Goal: Navigation & Orientation: Find specific page/section

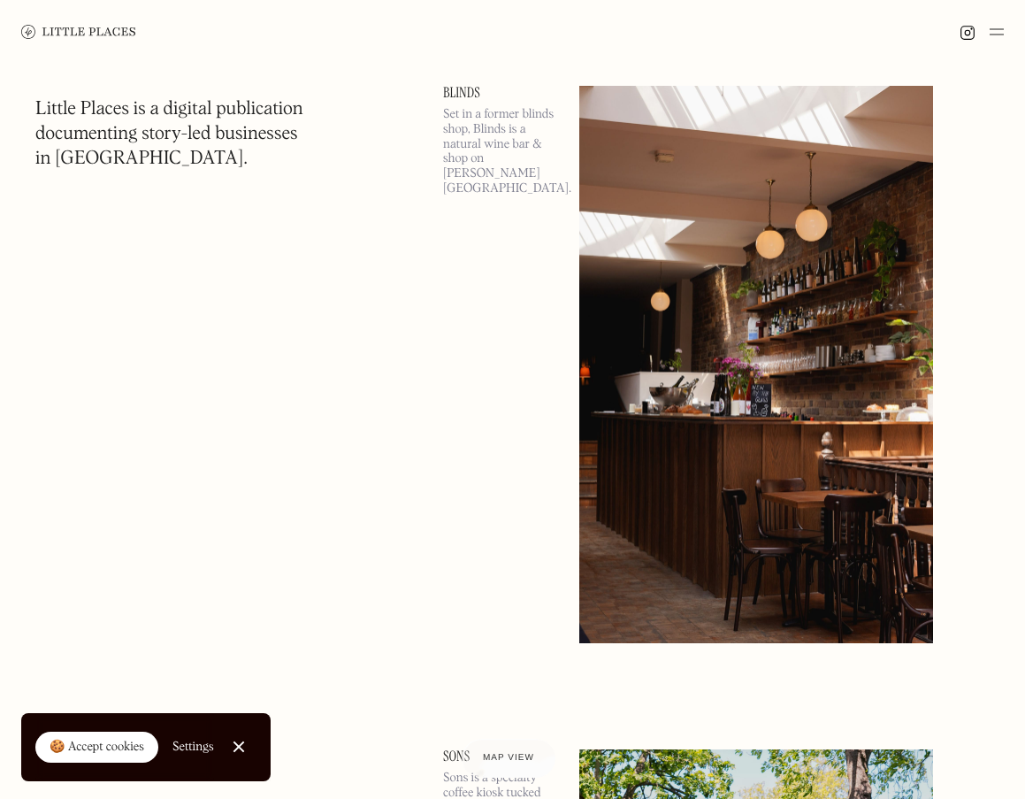
scroll to position [12025, 0]
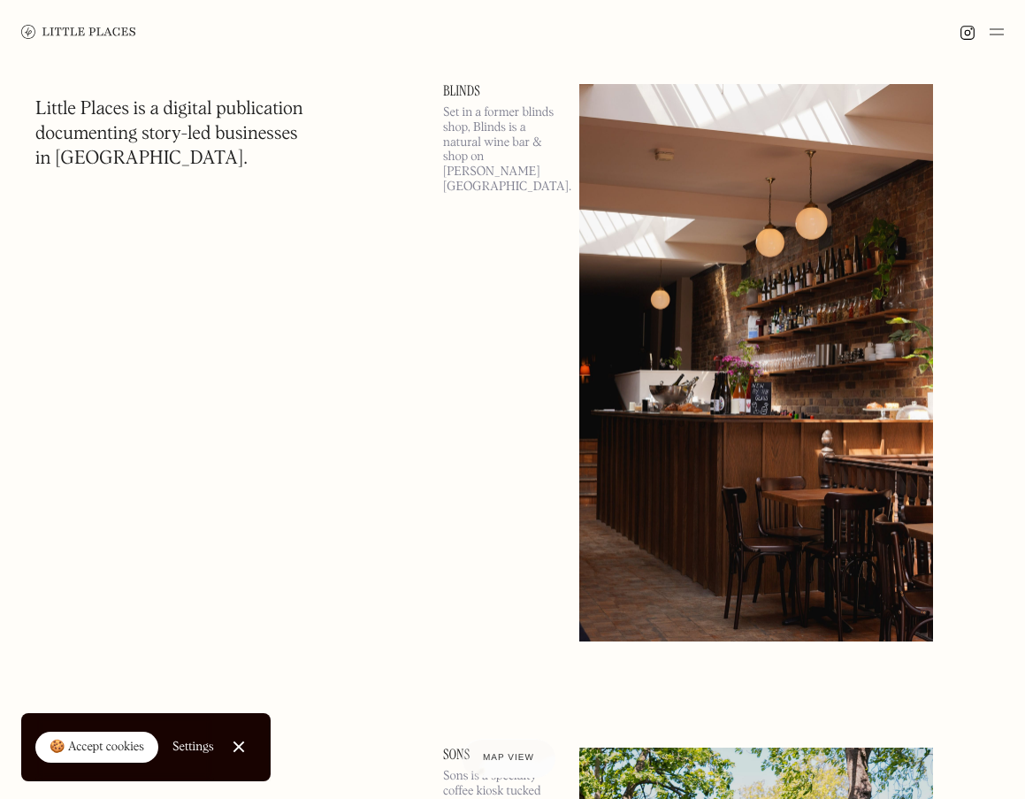
click at [994, 34] on img at bounding box center [997, 31] width 14 height 21
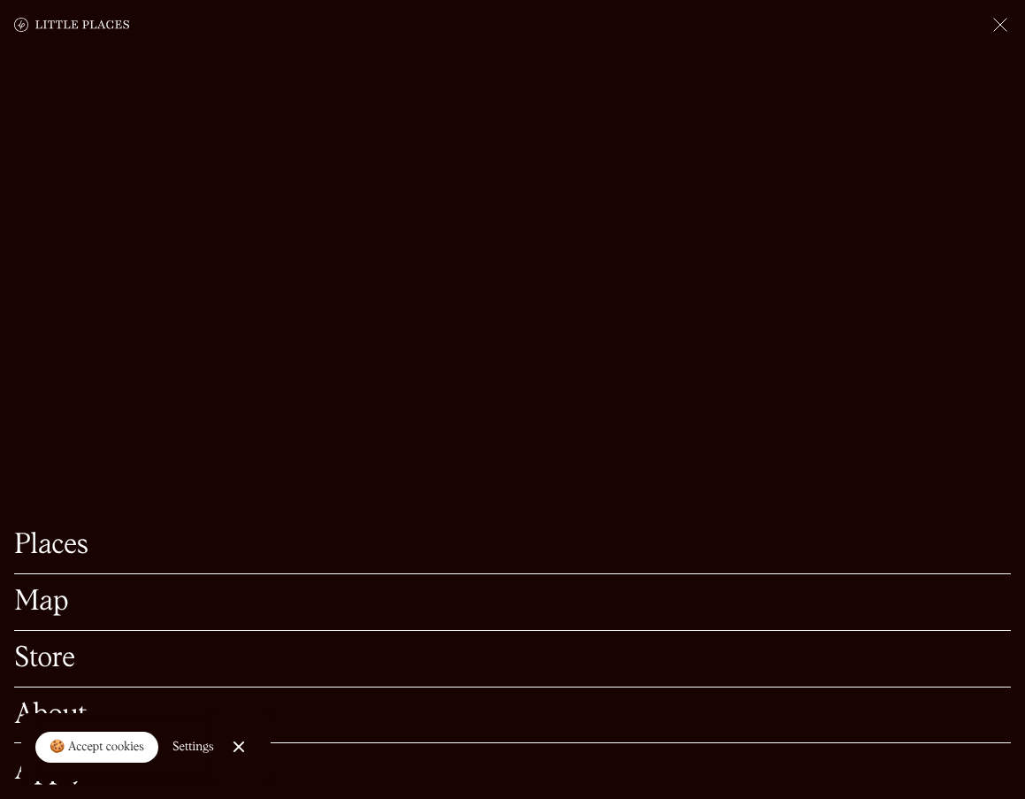
click at [990, 25] on img at bounding box center [1000, 24] width 21 height 21
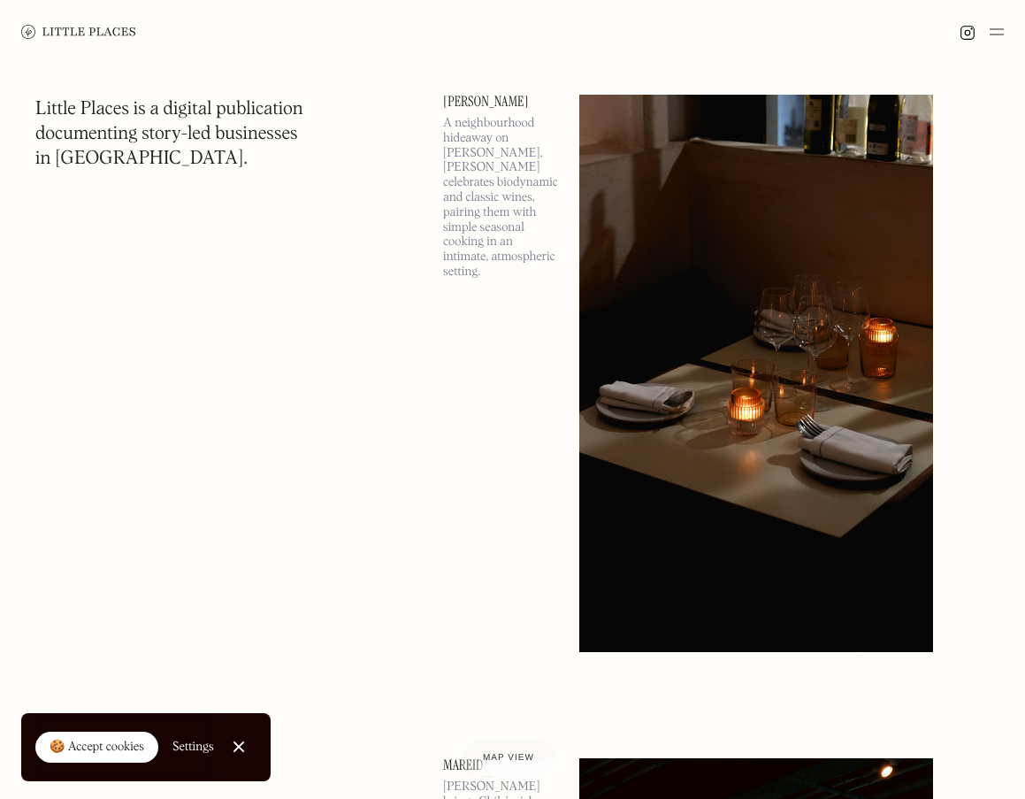
scroll to position [93, 0]
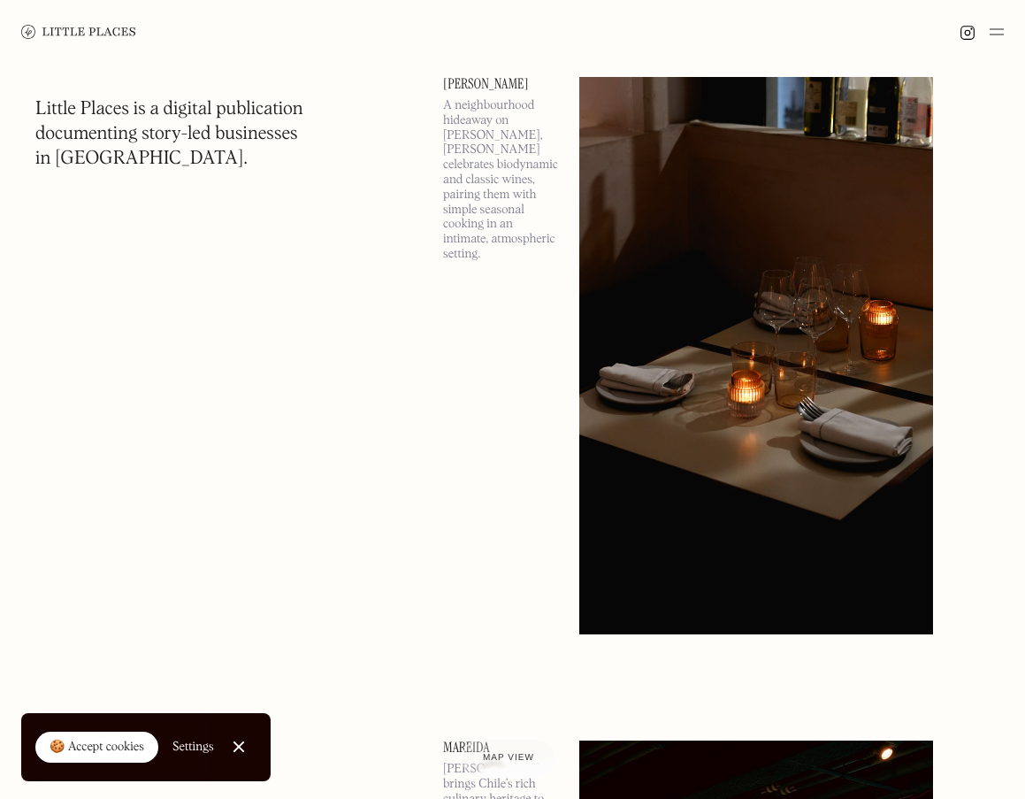
click at [793, 276] on img at bounding box center [756, 355] width 354 height 557
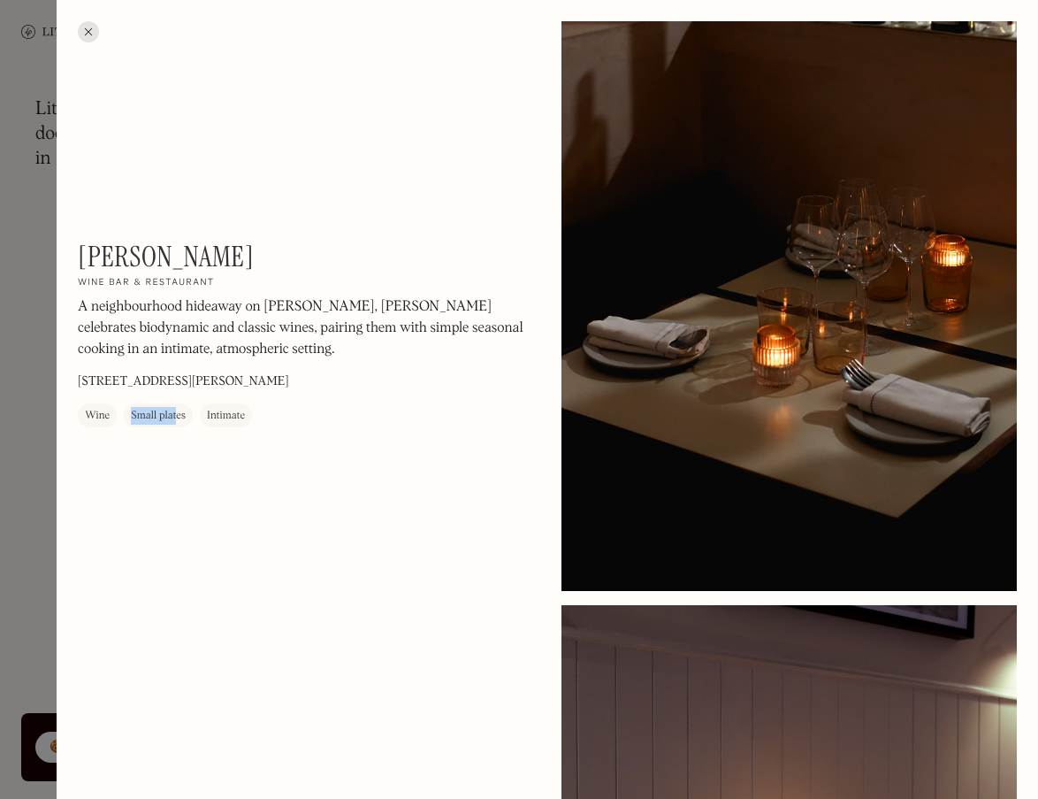
drag, startPoint x: 178, startPoint y: 412, endPoint x: 118, endPoint y: 417, distance: 60.3
click at [118, 415] on div "Wine Small plates Intimate" at bounding box center [165, 415] width 174 height 24
click at [164, 424] on div "Luna On Our Radar Wine bar & restaurant A neighbourhood hideaway on Shad Thames…" at bounding box center [305, 344] width 455 height 209
click at [39, 553] on div at bounding box center [519, 399] width 1038 height 799
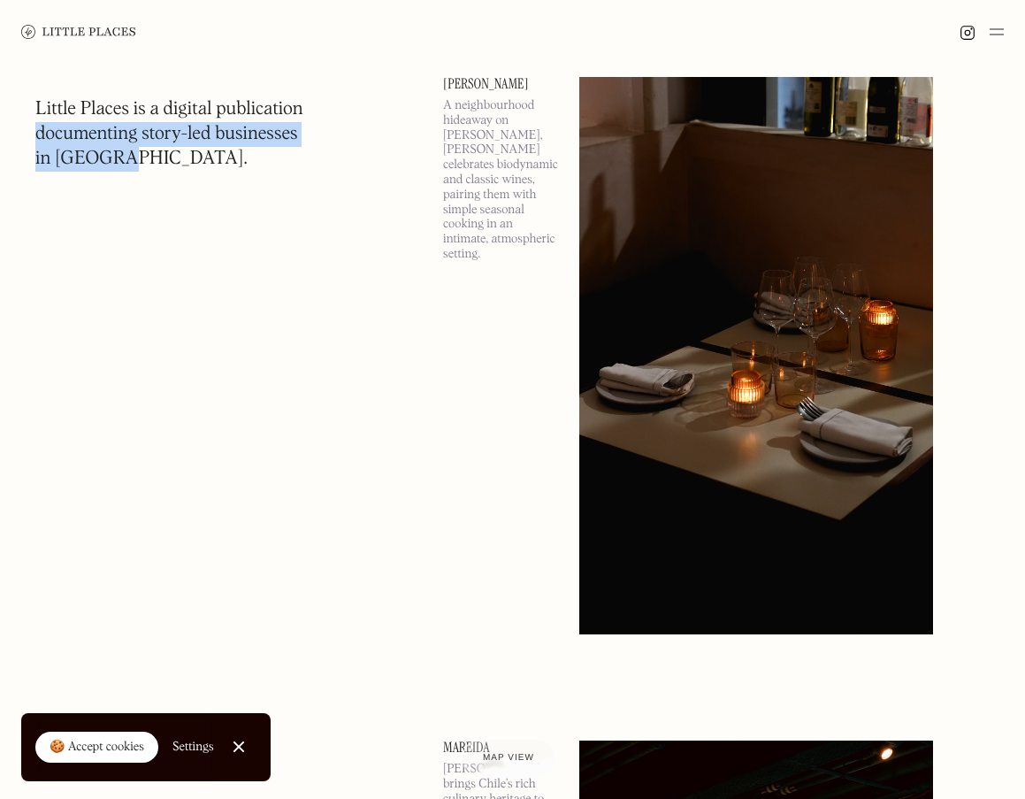
drag, startPoint x: 136, startPoint y: 180, endPoint x: 30, endPoint y: 105, distance: 129.5
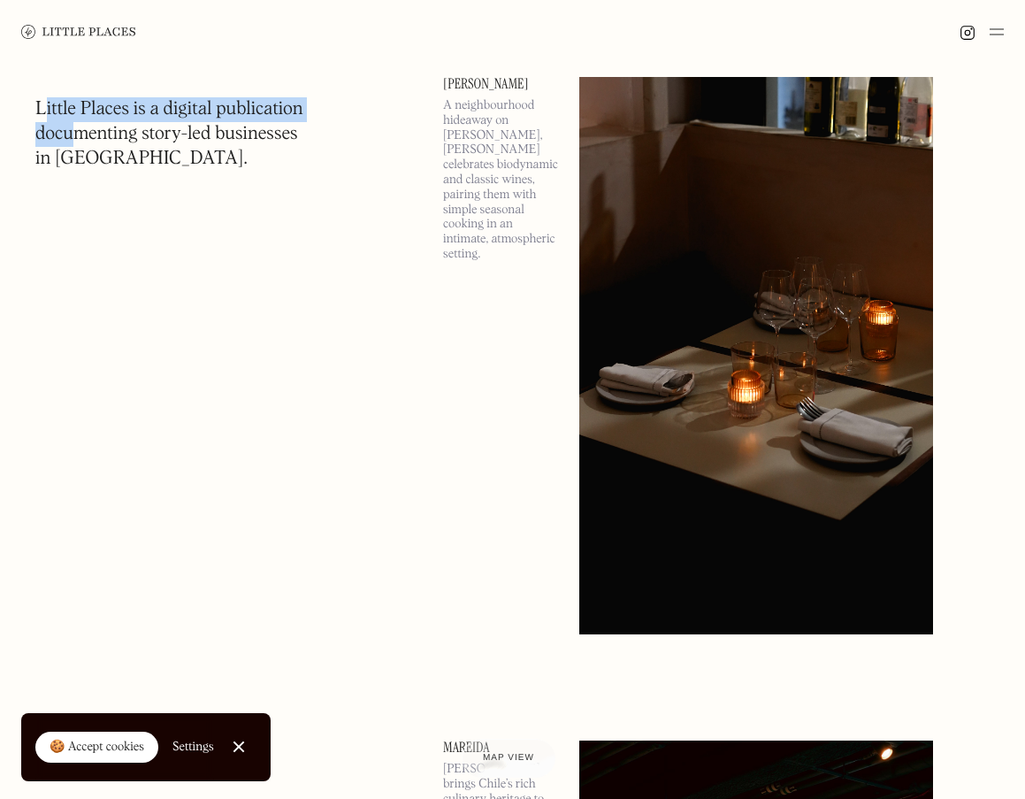
drag, startPoint x: 50, startPoint y: 112, endPoint x: 57, endPoint y: 119, distance: 9.4
click at [71, 128] on h1 "Little Places is a digital publication documenting story-led businesses in Lond…" at bounding box center [169, 134] width 268 height 74
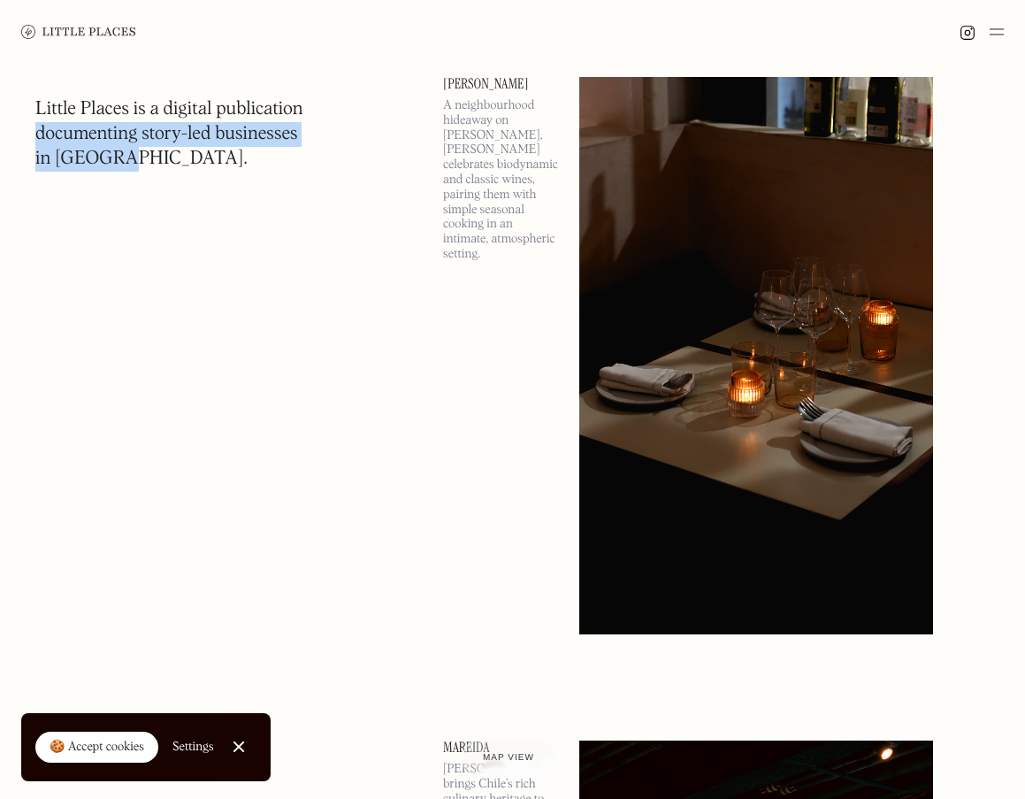
drag, startPoint x: 34, startPoint y: 104, endPoint x: 132, endPoint y: 170, distance: 117.2
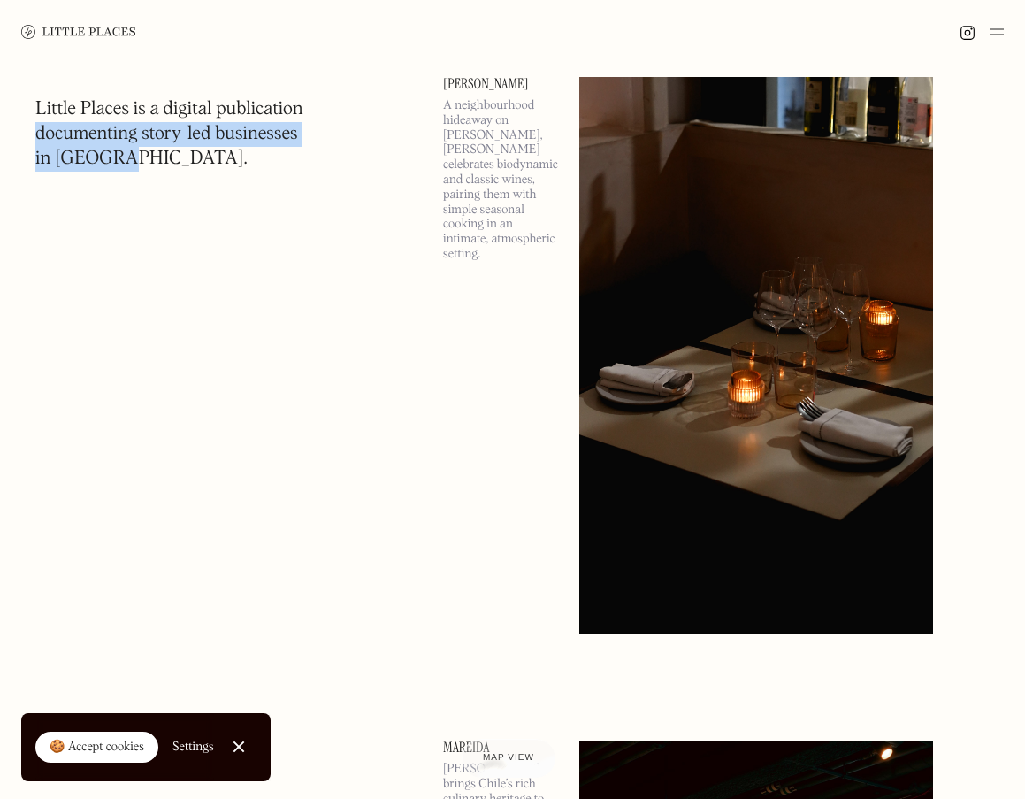
drag, startPoint x: 158, startPoint y: 171, endPoint x: 32, endPoint y: 103, distance: 143.6
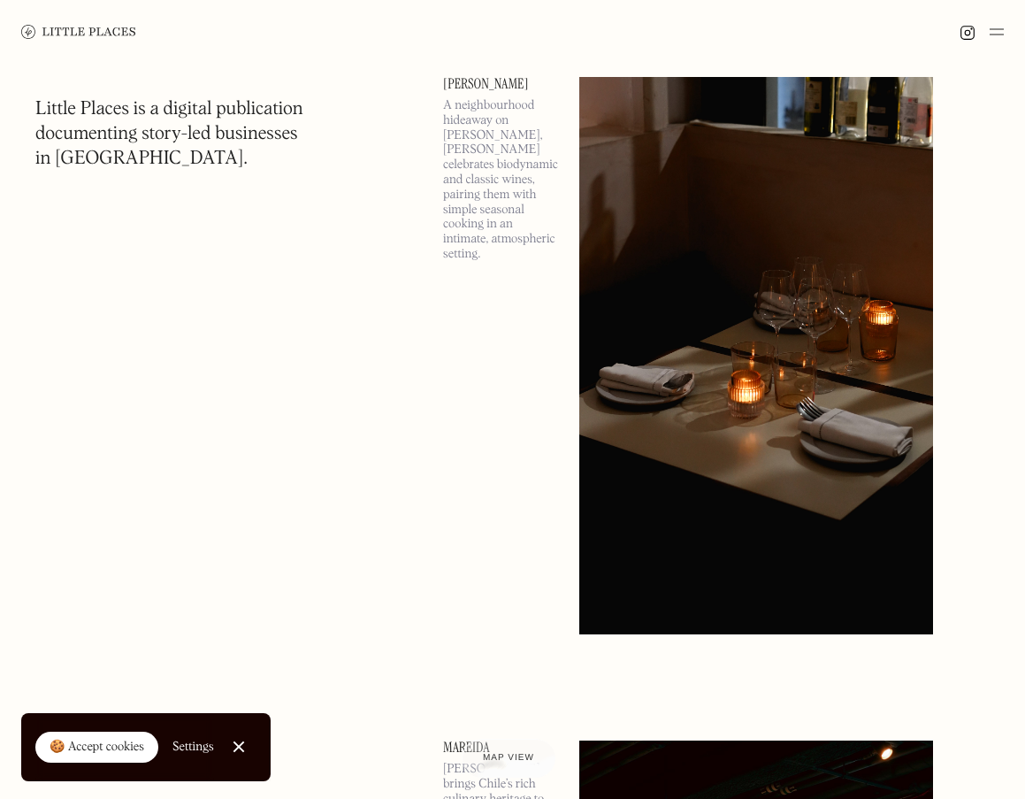
click at [150, 168] on h1 "Little Places is a digital publication documenting story-led businesses in Lond…" at bounding box center [169, 134] width 268 height 74
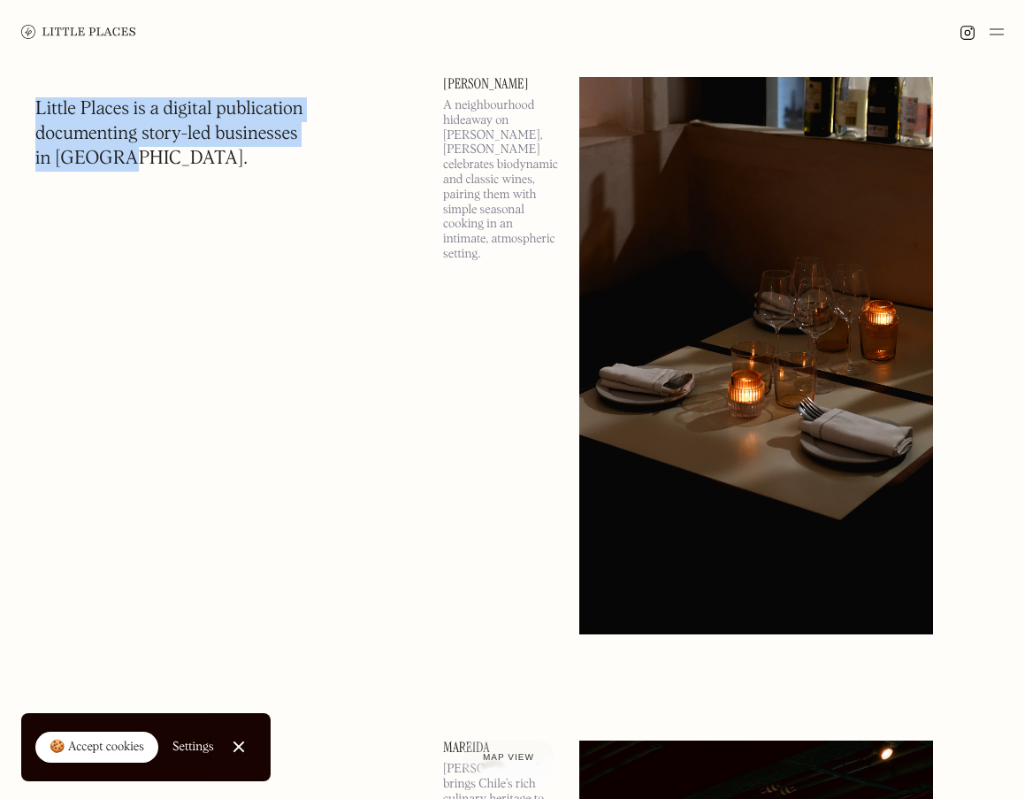
drag, startPoint x: 122, startPoint y: 151, endPoint x: 30, endPoint y: 84, distance: 113.9
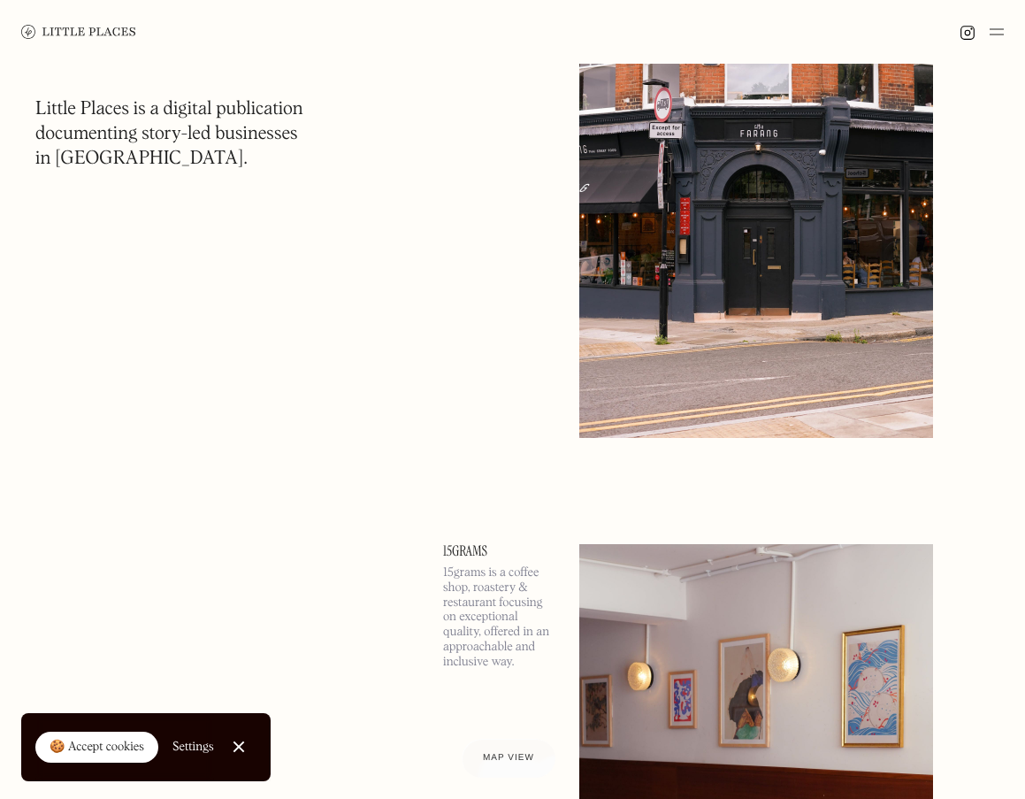
scroll to position [4271, 0]
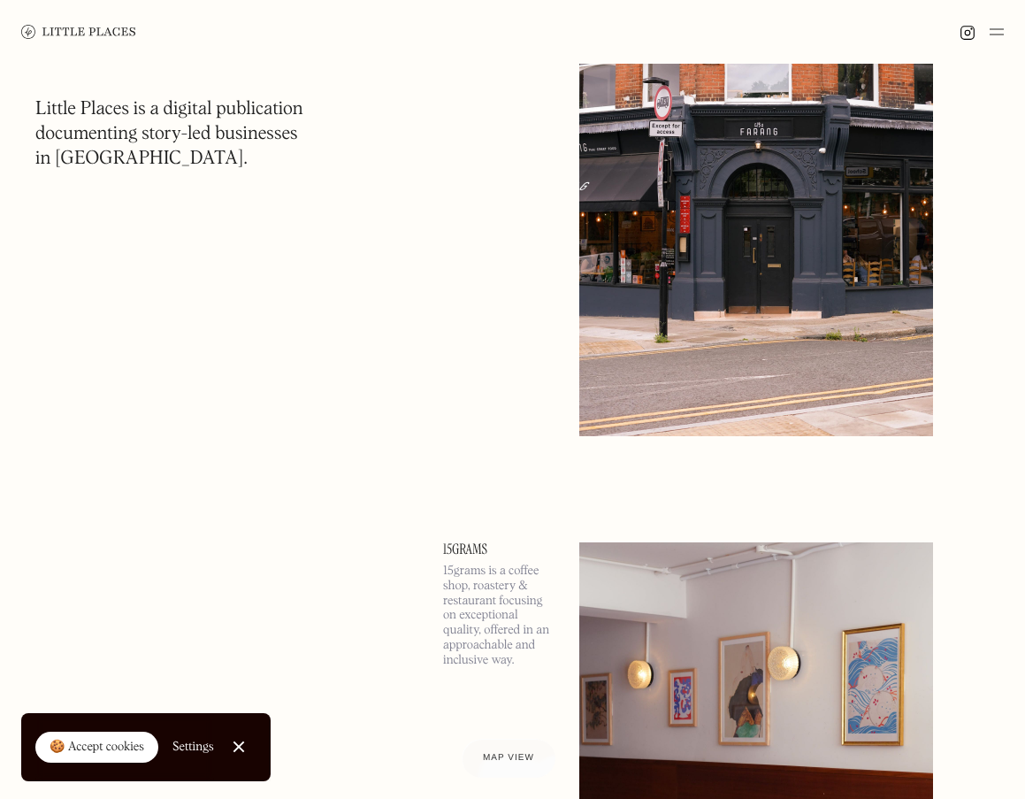
click at [1003, 35] on img at bounding box center [997, 31] width 14 height 21
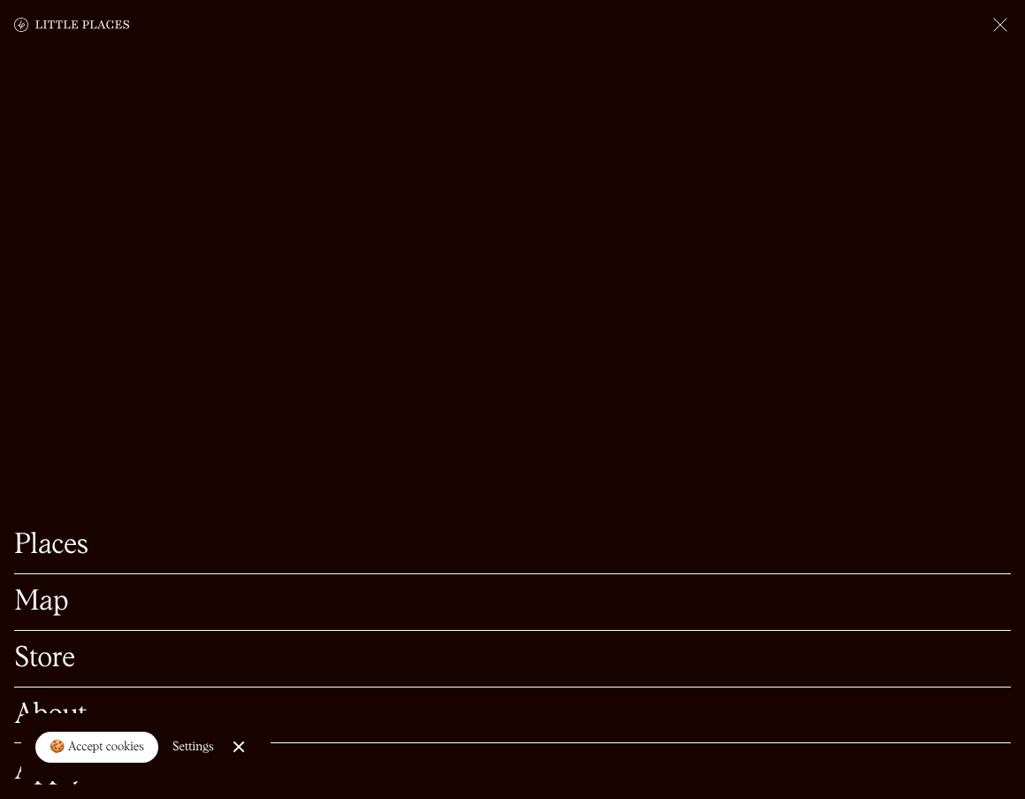
scroll to position [4424, 0]
click at [65, 531] on link "Places" at bounding box center [512, 544] width 997 height 27
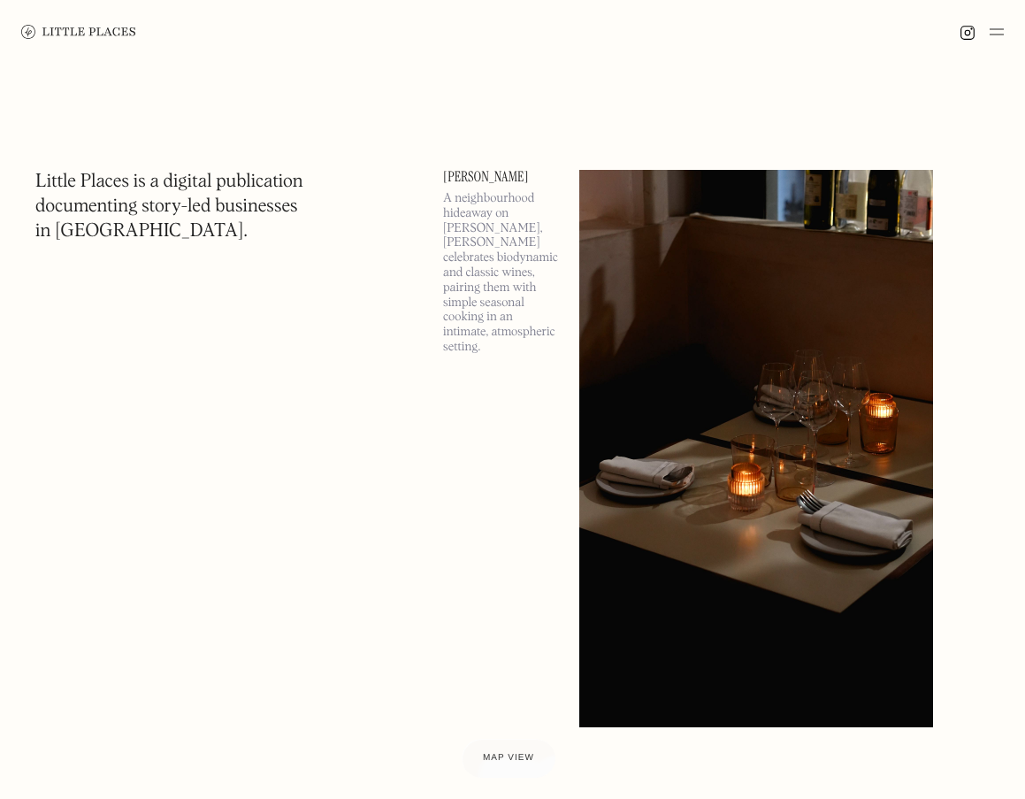
click at [1000, 29] on img at bounding box center [997, 31] width 14 height 21
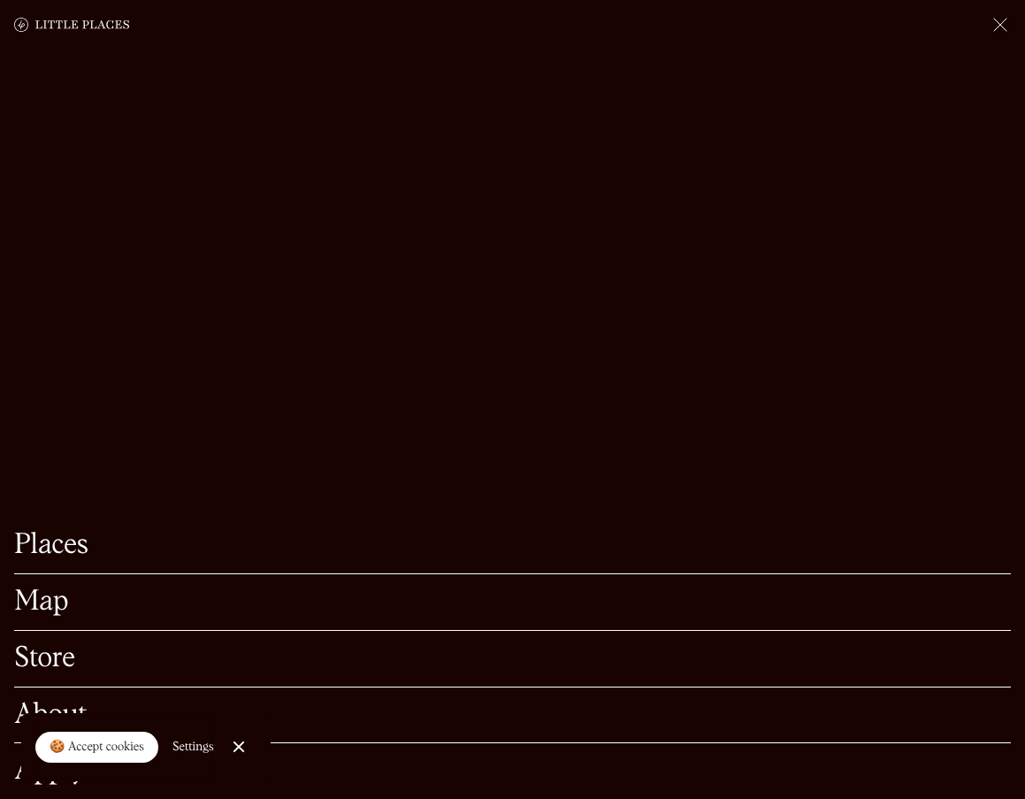
click at [59, 645] on link "Store" at bounding box center [512, 658] width 997 height 27
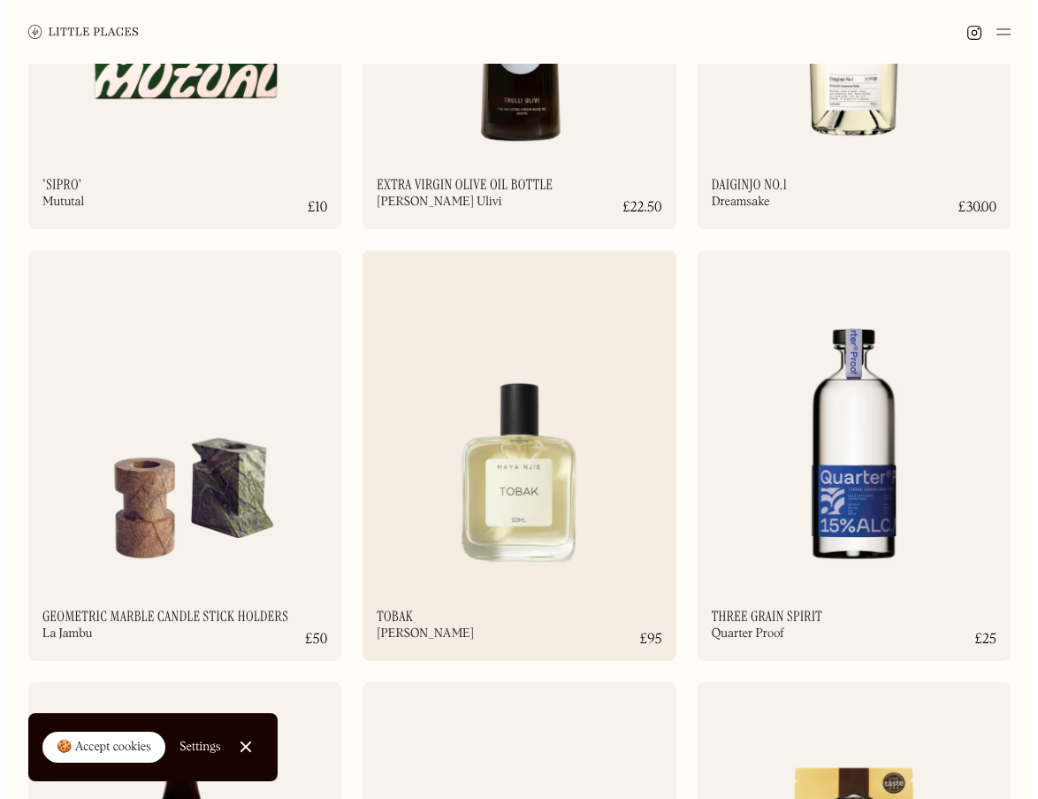
scroll to position [778, 0]
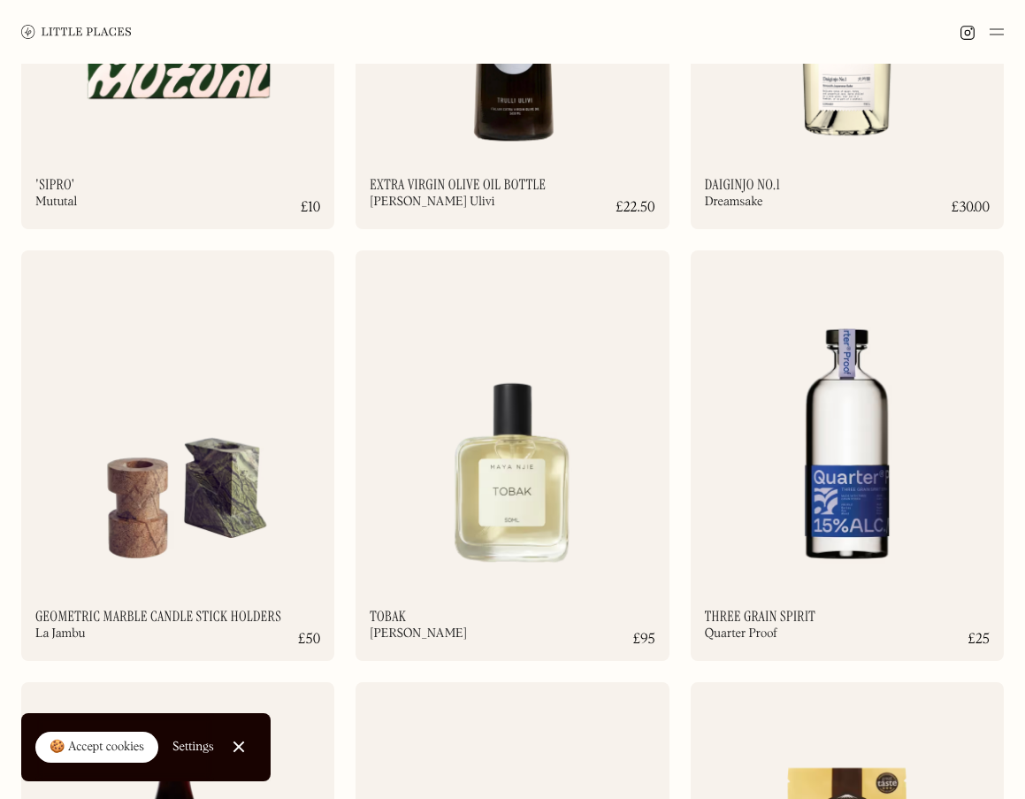
click at [500, 483] on img at bounding box center [512, 420] width 313 height 340
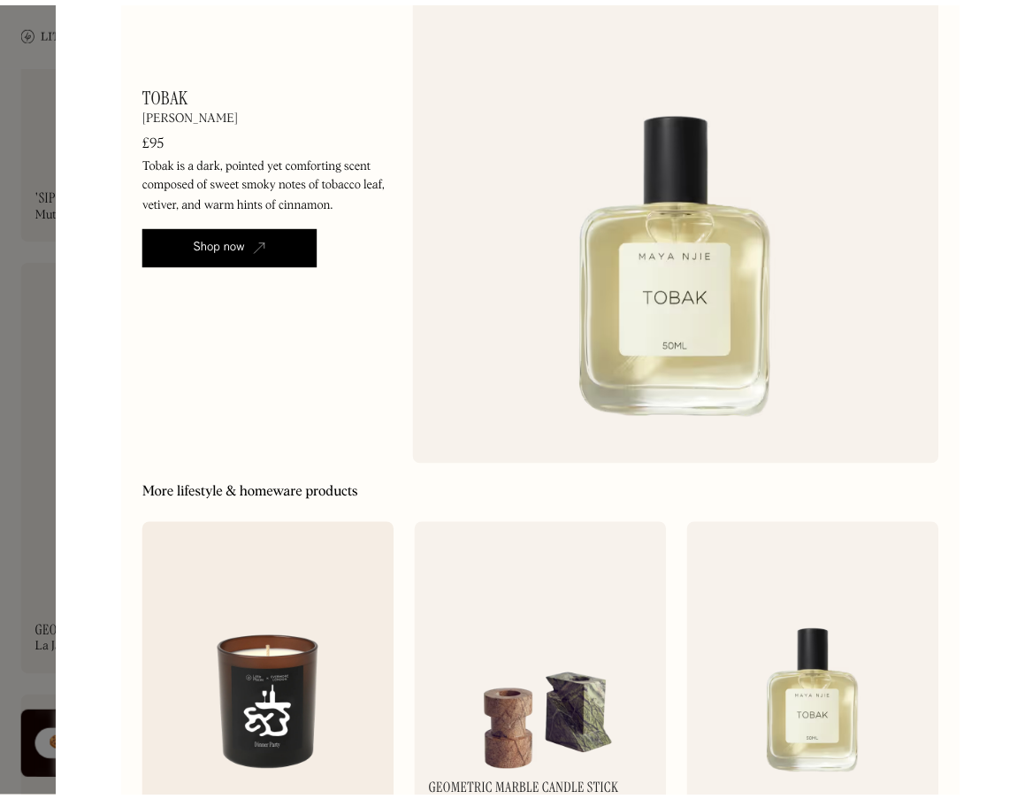
scroll to position [162, 0]
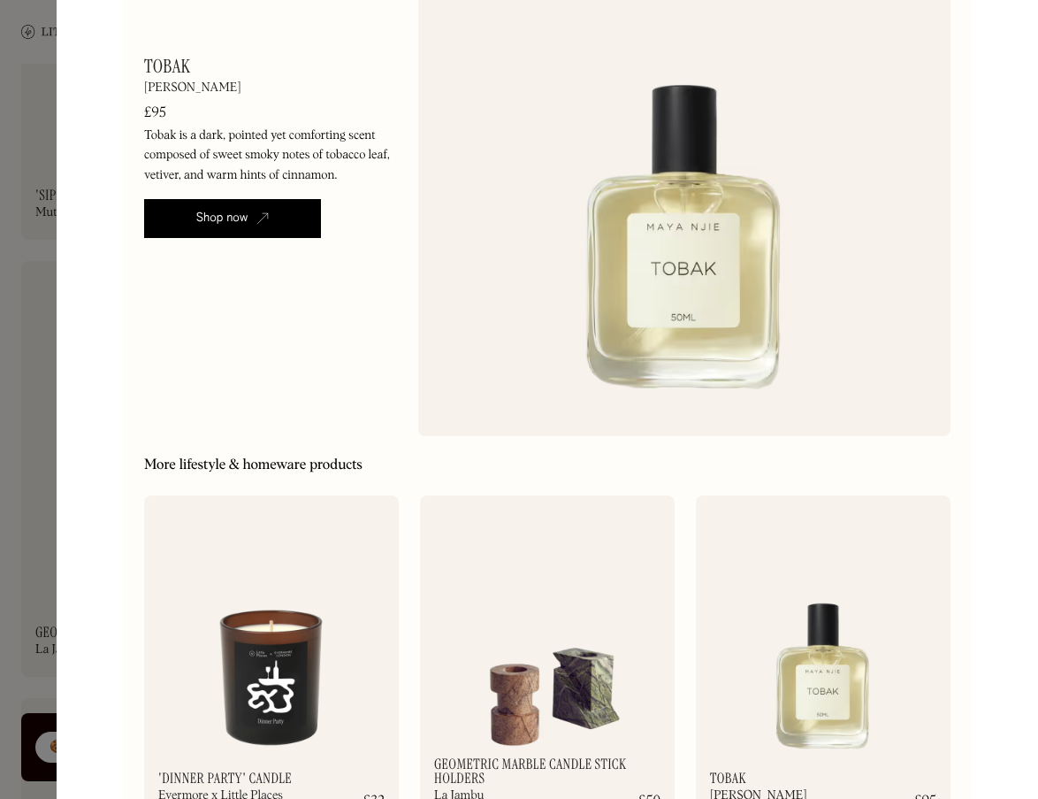
click at [50, 517] on div at bounding box center [519, 399] width 1038 height 799
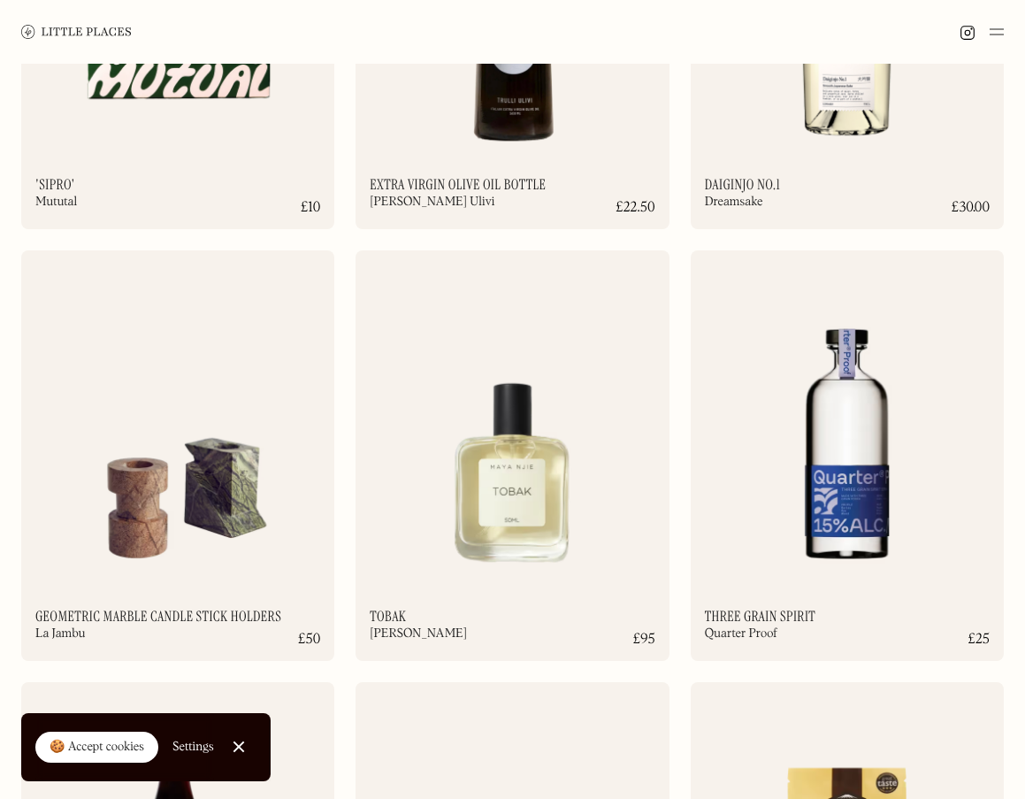
click at [990, 28] on img at bounding box center [997, 31] width 14 height 21
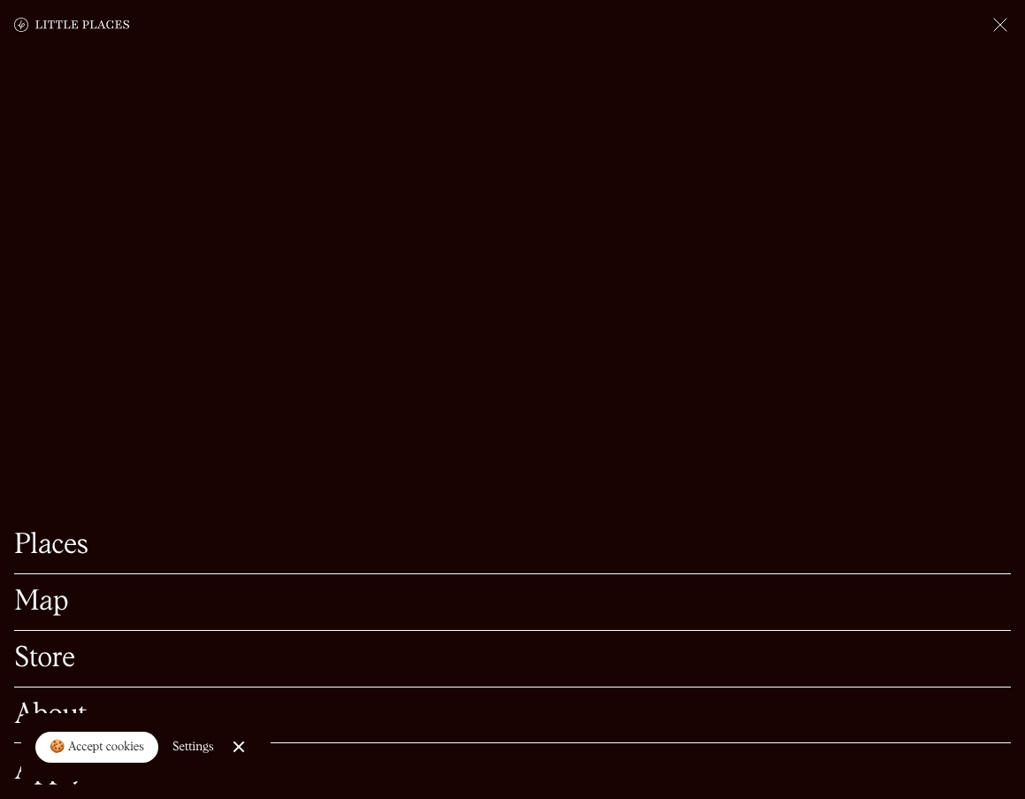
click at [61, 701] on link "About" at bounding box center [512, 714] width 997 height 27
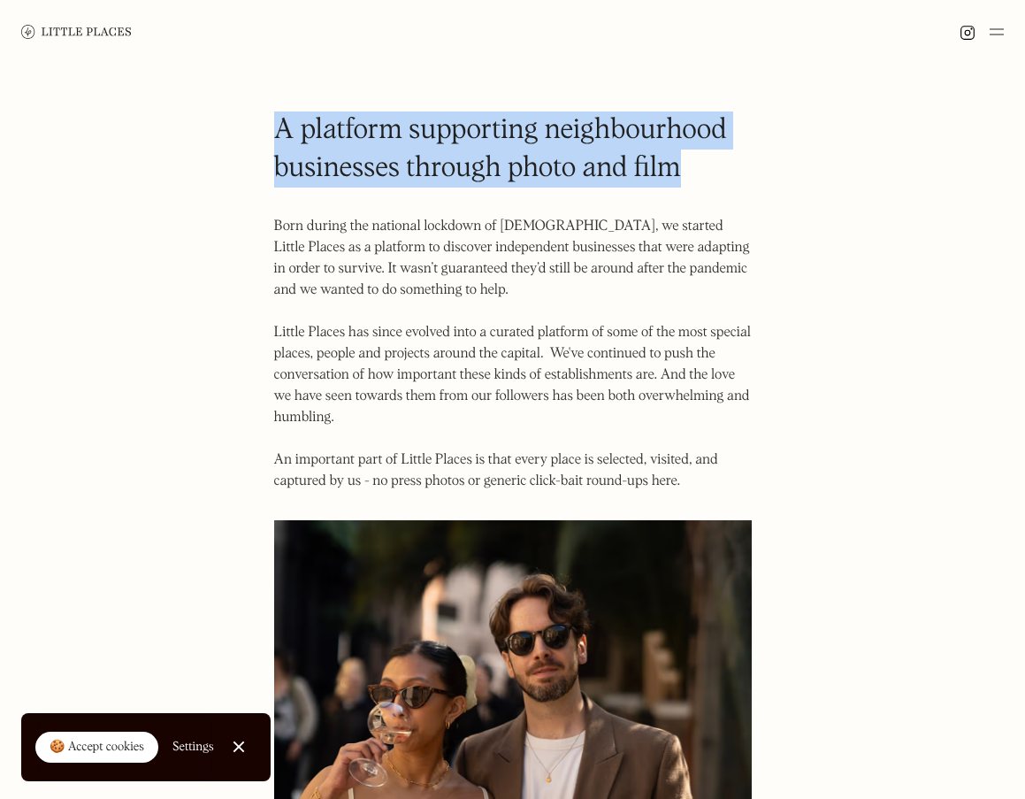
drag, startPoint x: 271, startPoint y: 125, endPoint x: 743, endPoint y: 493, distance: 597.9
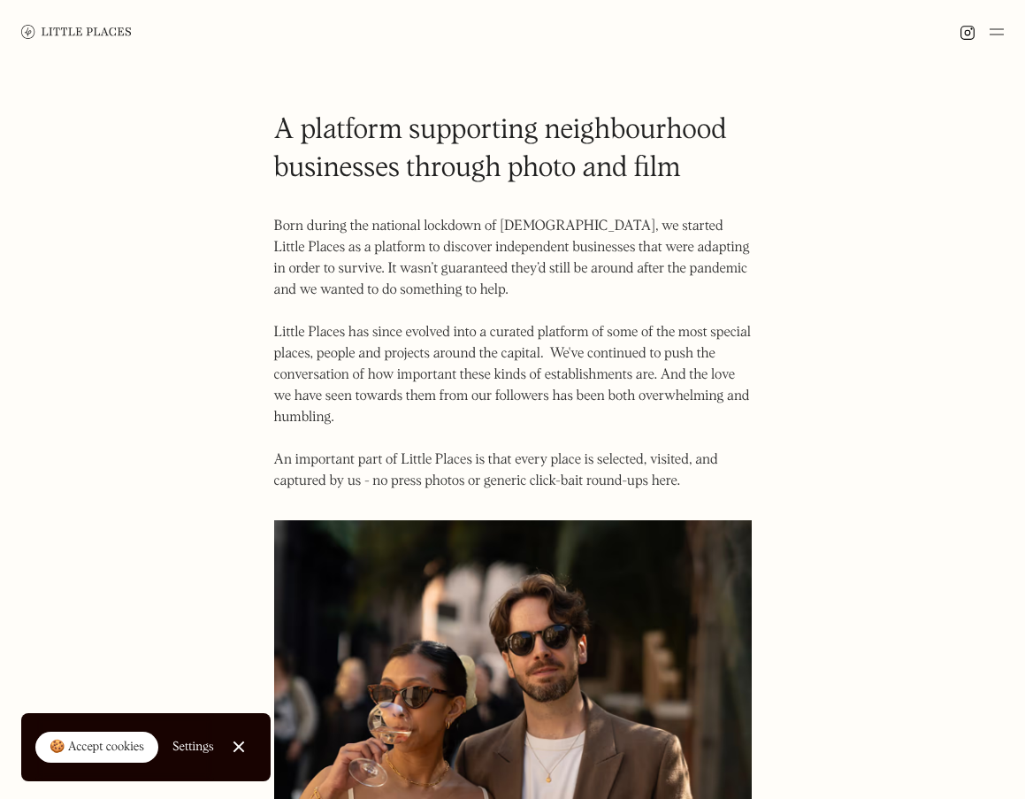
click at [111, 34] on img at bounding box center [76, 31] width 111 height 13
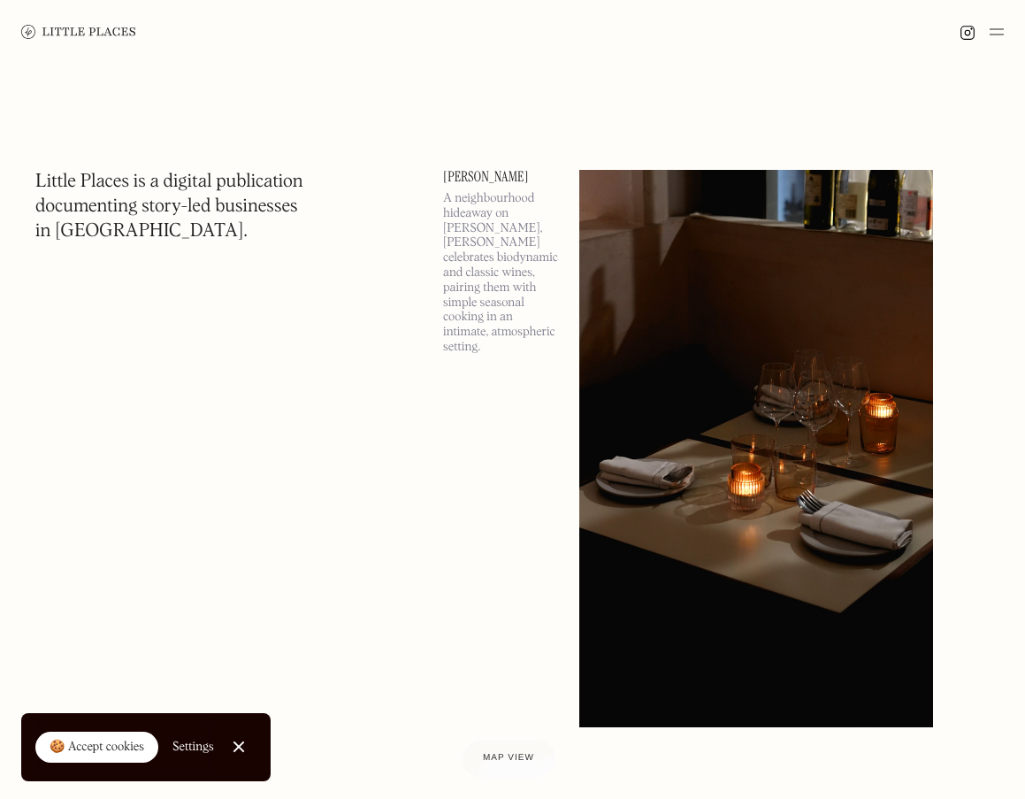
click at [529, 424] on div "[PERSON_NAME] A neighbourhood hideaway on [PERSON_NAME], [PERSON_NAME] celebrat…" at bounding box center [500, 448] width 115 height 557
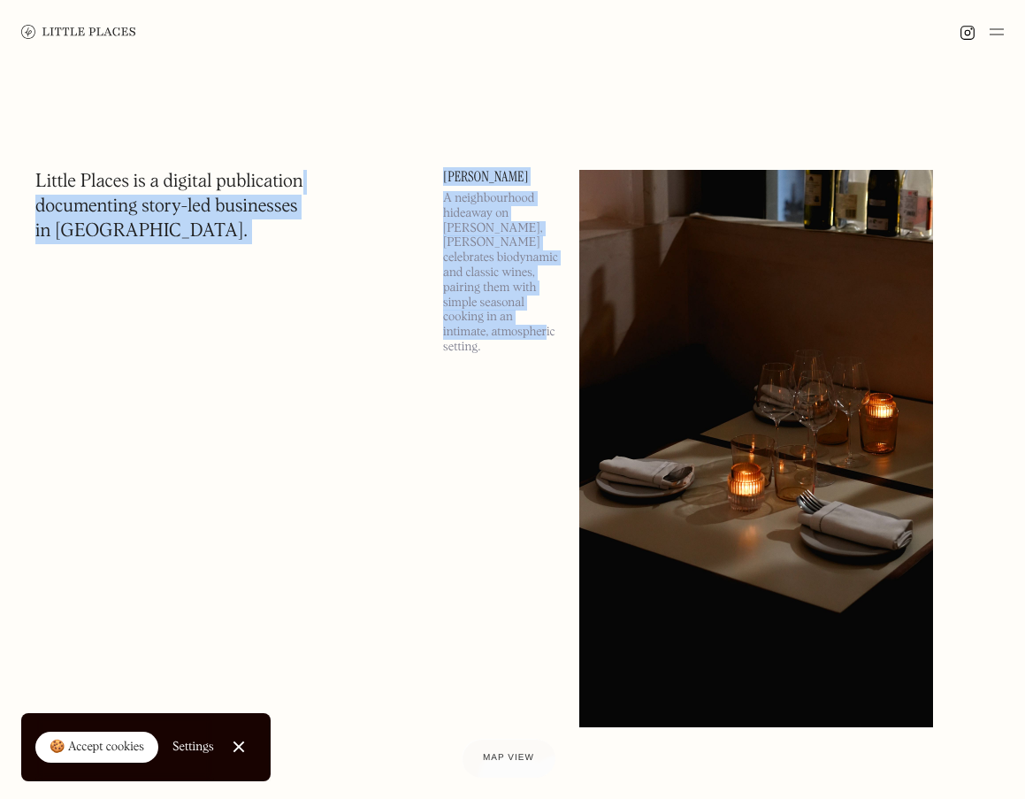
drag, startPoint x: 493, startPoint y: 320, endPoint x: 426, endPoint y: 191, distance: 145.6
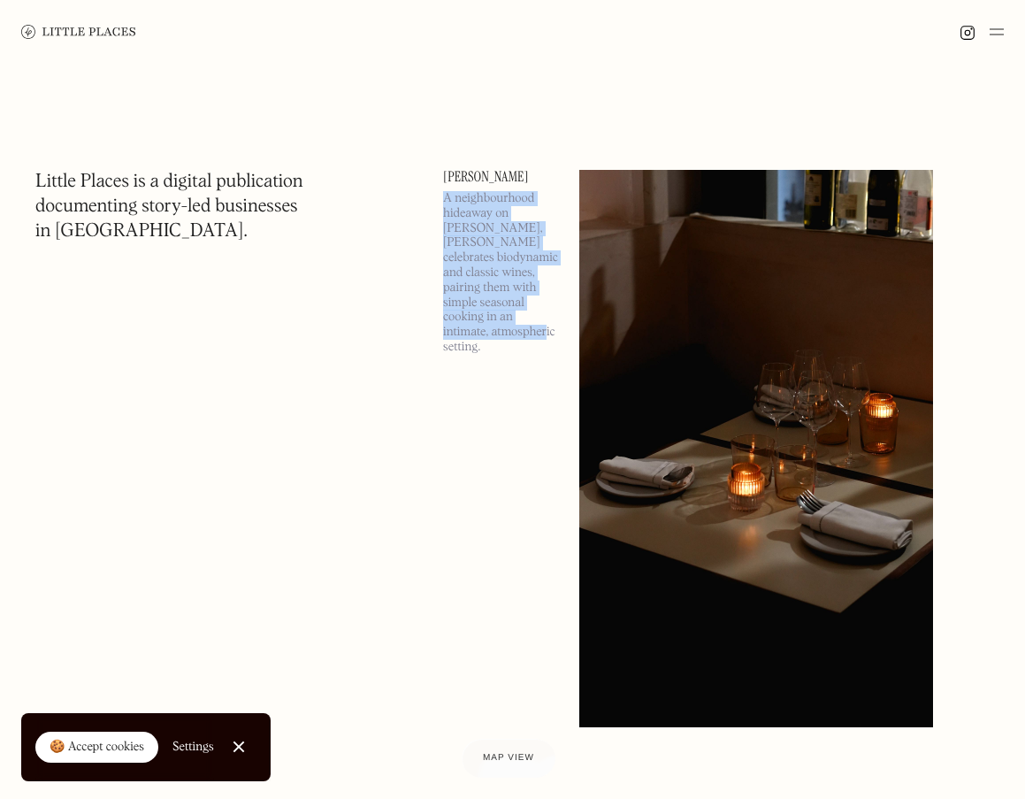
drag, startPoint x: 511, startPoint y: 332, endPoint x: 451, endPoint y: 199, distance: 145.6
